Goal: Task Accomplishment & Management: Use online tool/utility

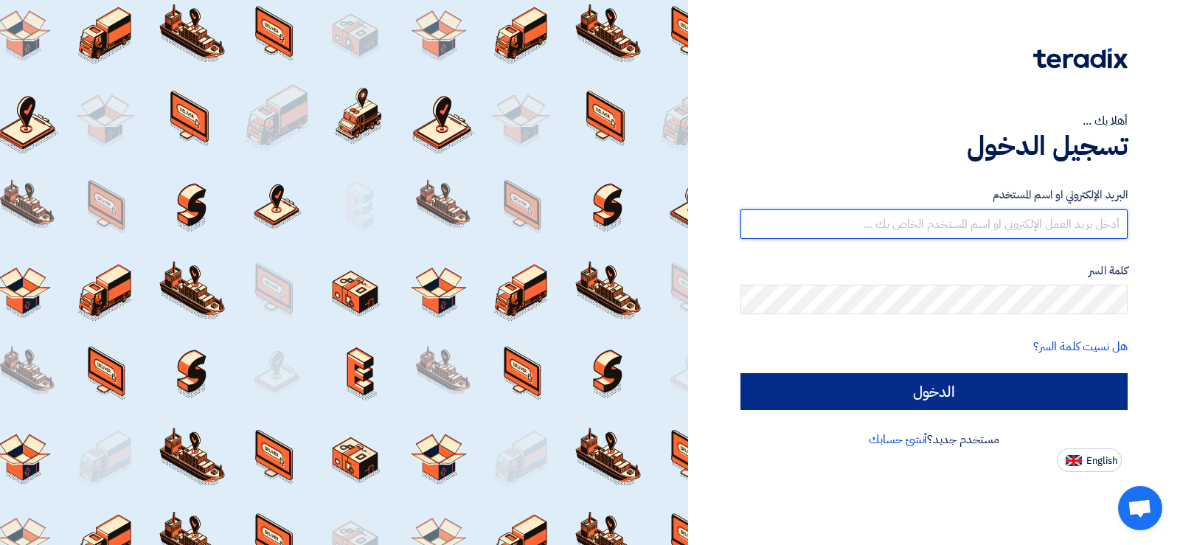
type input "[EMAIL_ADDRESS][DOMAIN_NAME]"
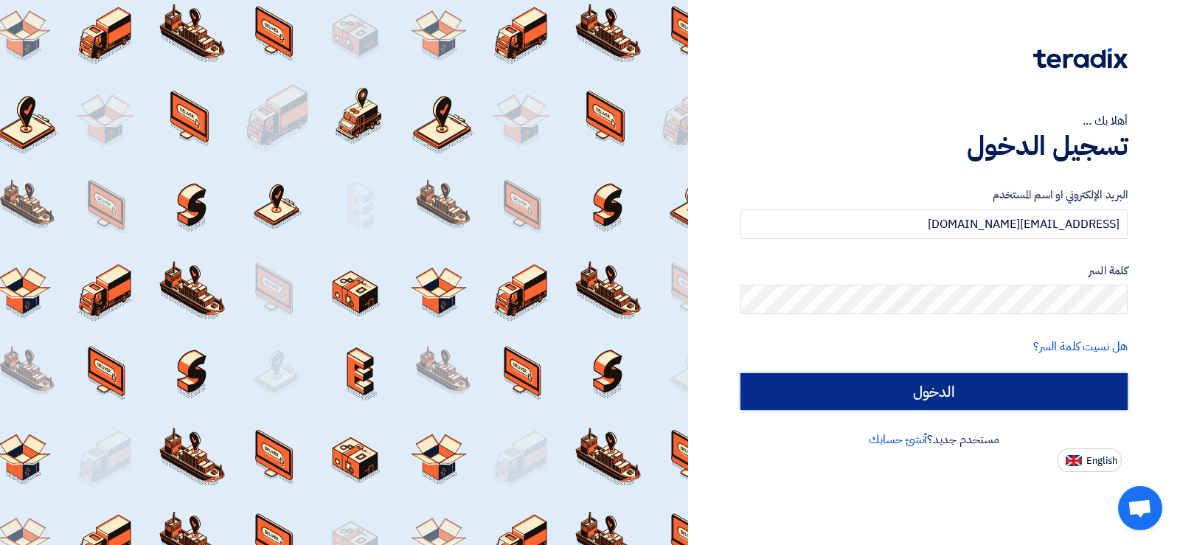
click at [956, 379] on input "الدخول" at bounding box center [934, 391] width 387 height 37
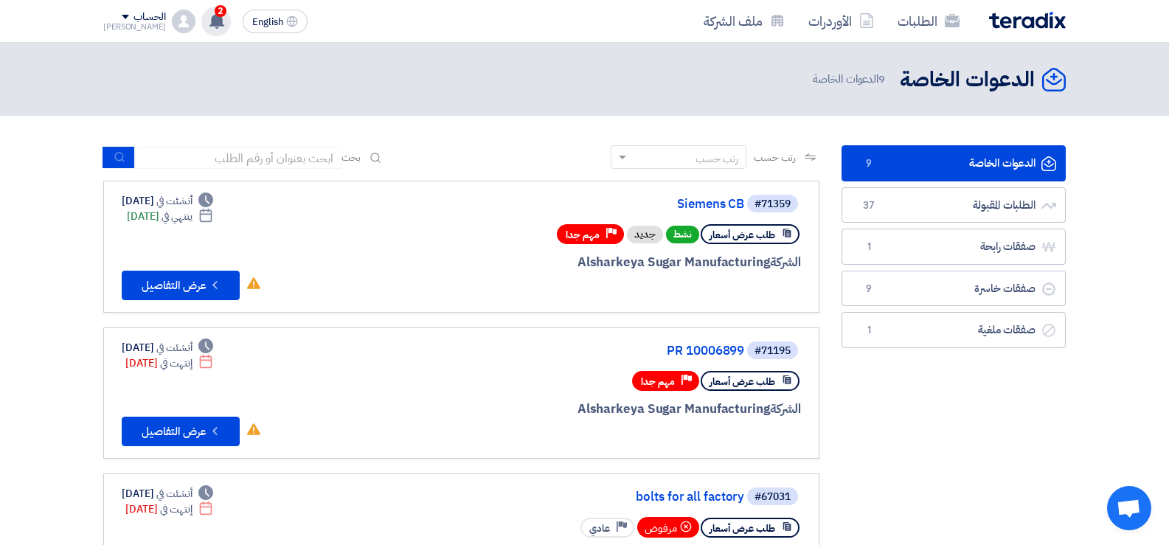
click at [209, 24] on use at bounding box center [216, 21] width 15 height 16
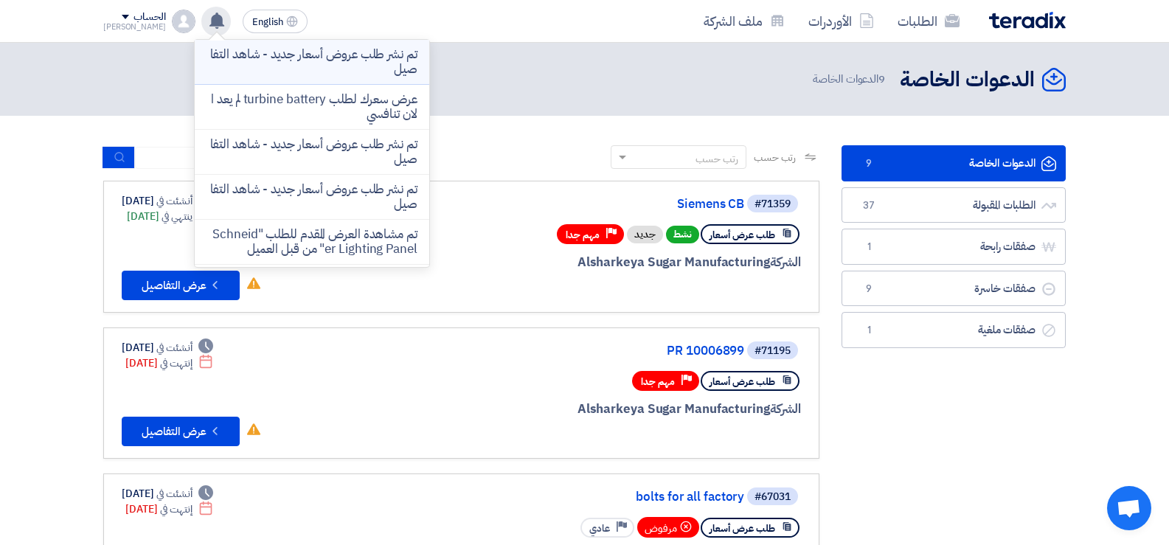
click at [322, 53] on p "تم نشر طلب عروض أسعار جديد - شاهد التفاصيل" at bounding box center [312, 62] width 211 height 30
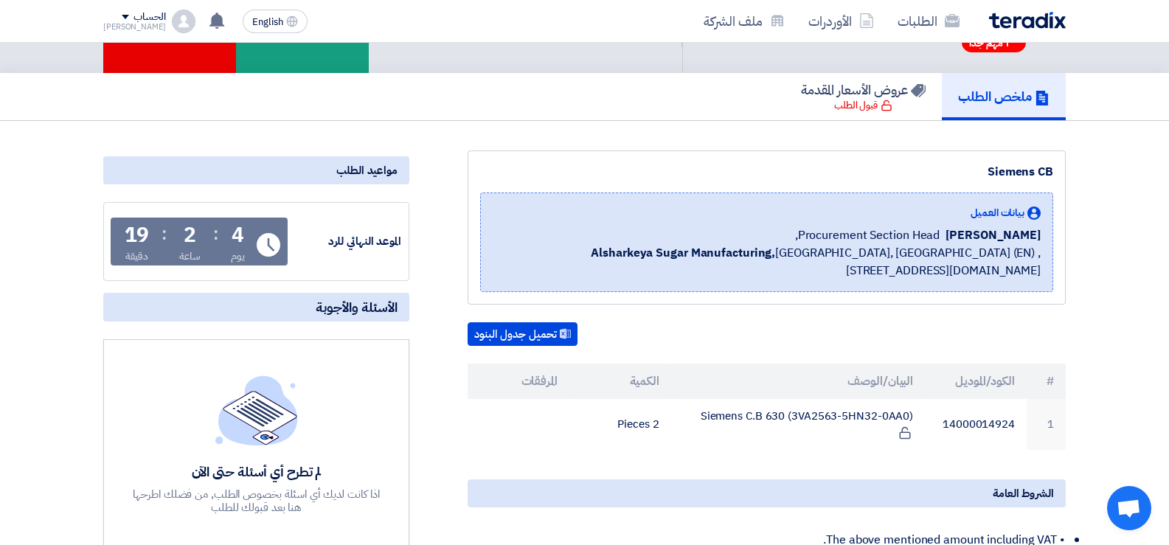
scroll to position [148, 0]
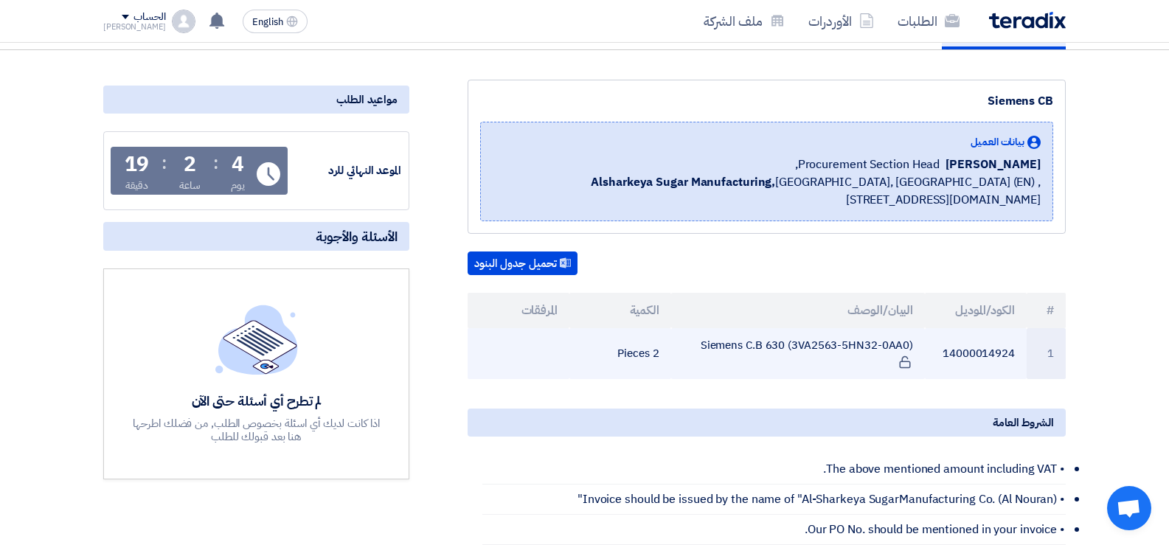
drag, startPoint x: 907, startPoint y: 342, endPoint x: 793, endPoint y: 342, distance: 114.3
click at [793, 342] on td "Siemens C.B 630 (3VA2563-5HN32-0AA0)" at bounding box center [798, 353] width 254 height 51
copy td "3VA2563-5HN32-0AA0"
